Goal: Transaction & Acquisition: Purchase product/service

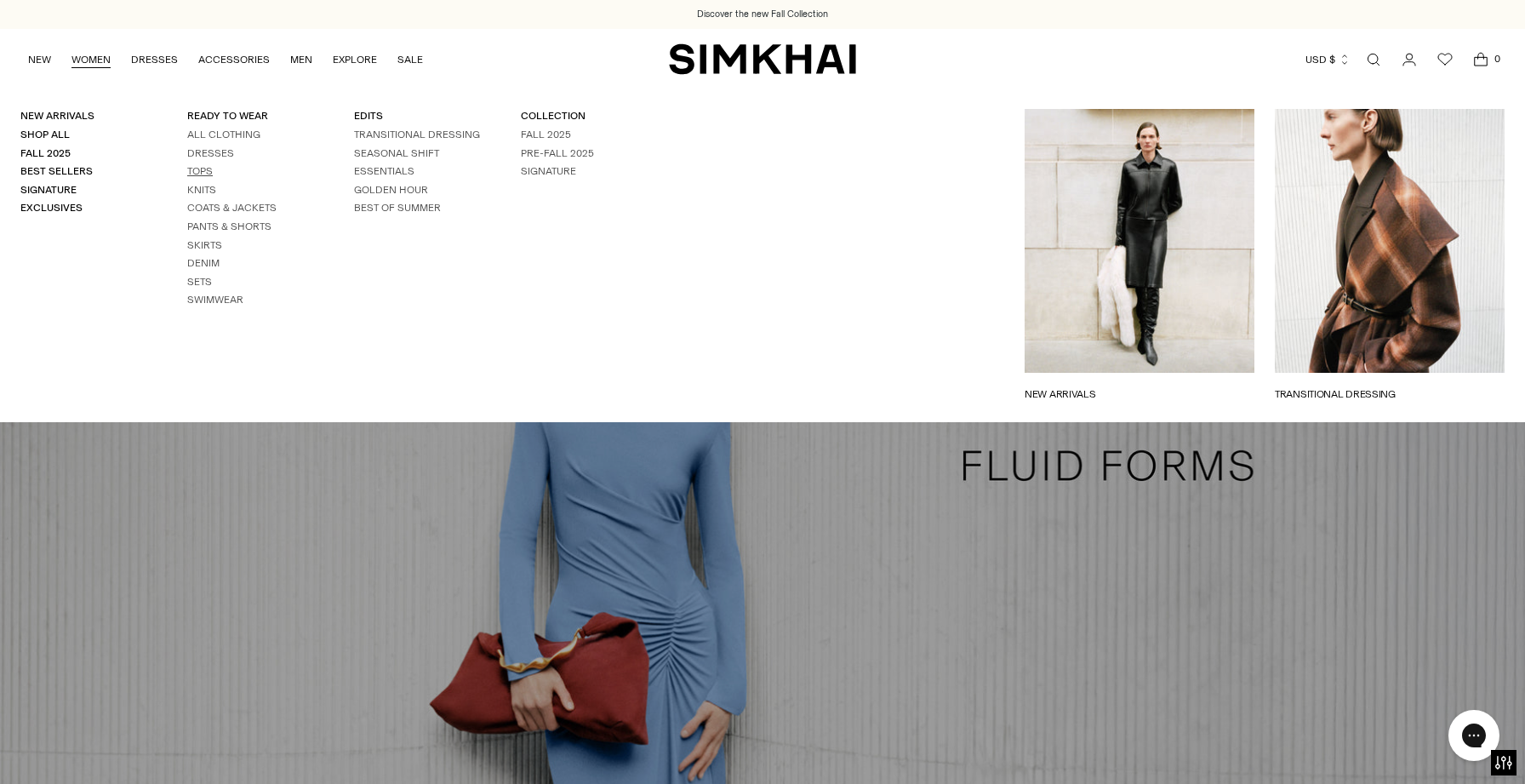
click at [198, 175] on link "Tops" at bounding box center [200, 171] width 25 height 12
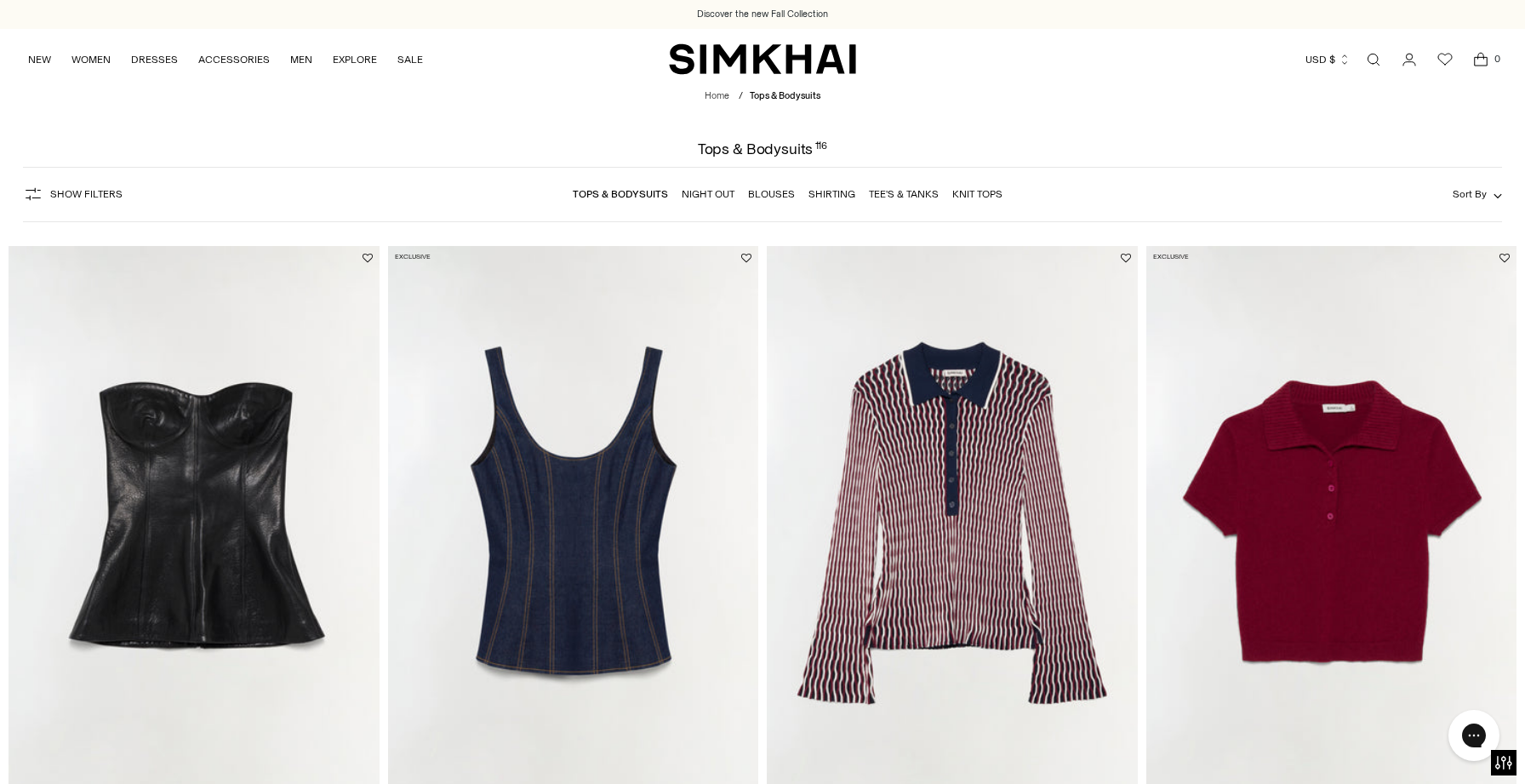
click at [0, 0] on img "Colleen Knit Polo Top" at bounding box center [0, 0] width 0 height 0
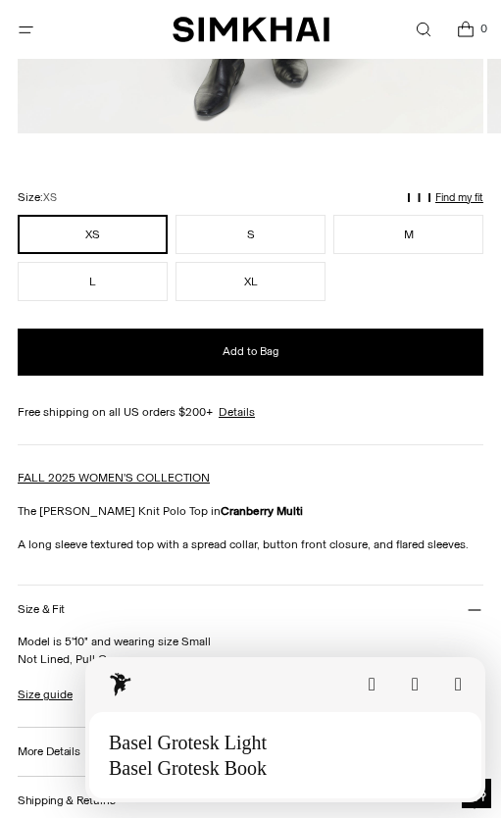
scroll to position [752, 0]
